Goal: Browse casually: Explore the website without a specific task or goal

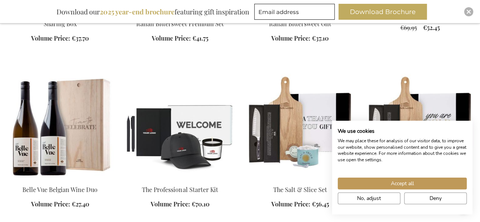
scroll to position [436, 0]
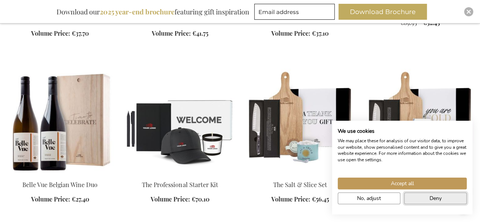
click at [433, 201] on span "Deny" at bounding box center [436, 198] width 12 height 8
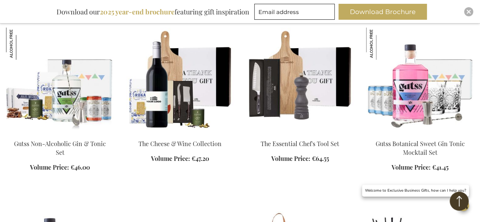
scroll to position [678, 0]
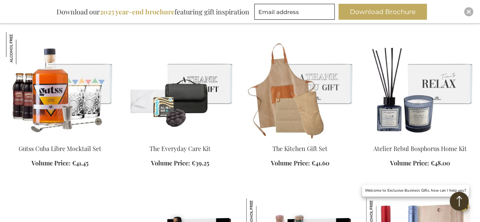
scroll to position [829, 0]
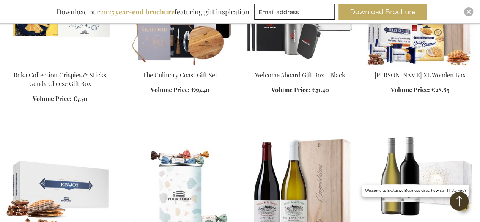
scroll to position [1519, 0]
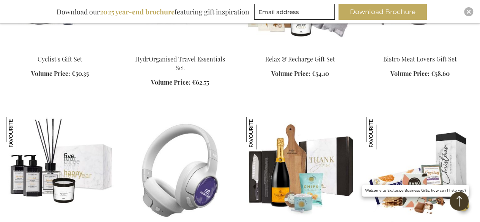
scroll to position [2395, 0]
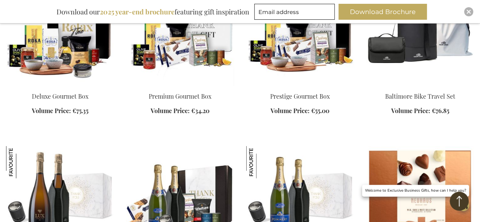
scroll to position [2916, 0]
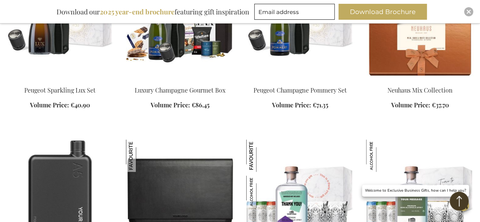
scroll to position [2688, 0]
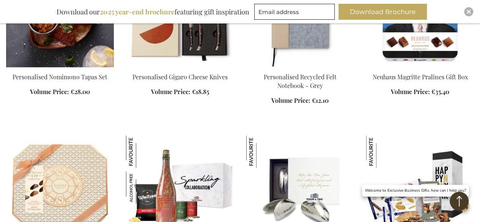
scroll to position [3220, 0]
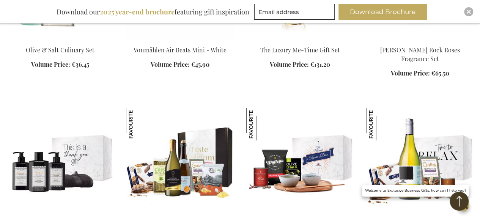
scroll to position [4512, 0]
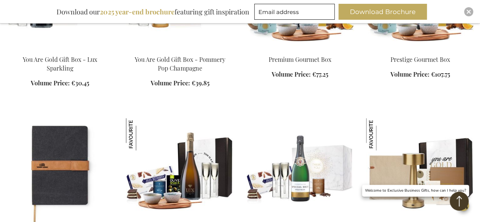
scroll to position [1929, 0]
